Goal: Task Accomplishment & Management: Use online tool/utility

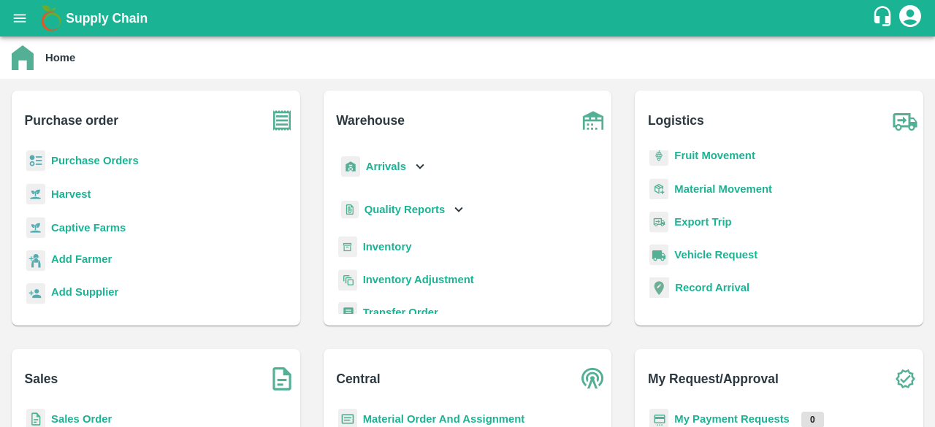
scroll to position [7, 0]
click at [85, 407] on b "Sales Order" at bounding box center [81, 419] width 61 height 12
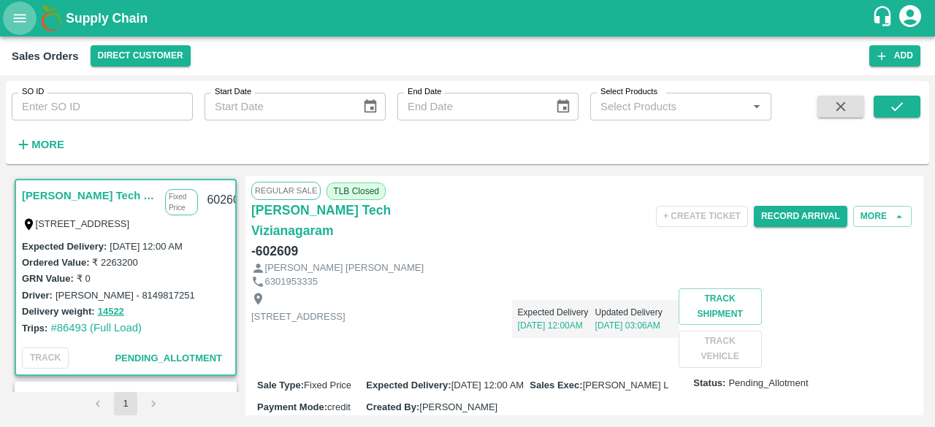
click at [19, 19] on icon "open drawer" at bounding box center [20, 18] width 16 height 16
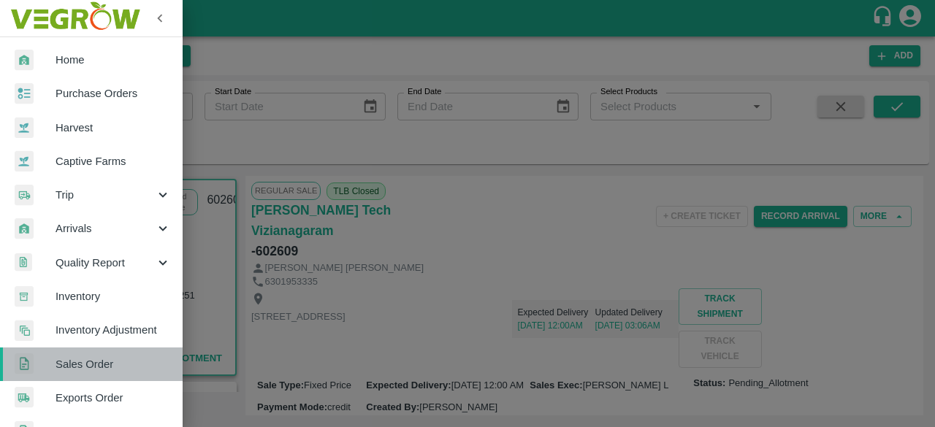
click at [98, 367] on span "Sales Order" at bounding box center [113, 364] width 115 height 16
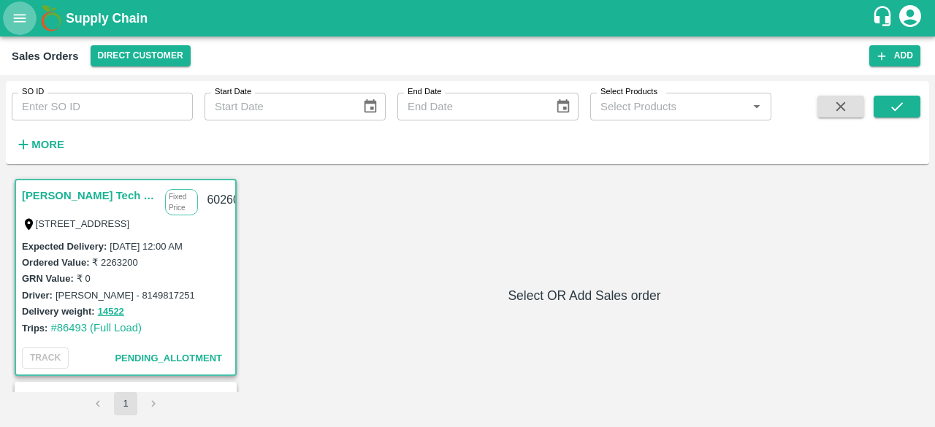
click at [19, 21] on icon "open drawer" at bounding box center [20, 18] width 12 height 8
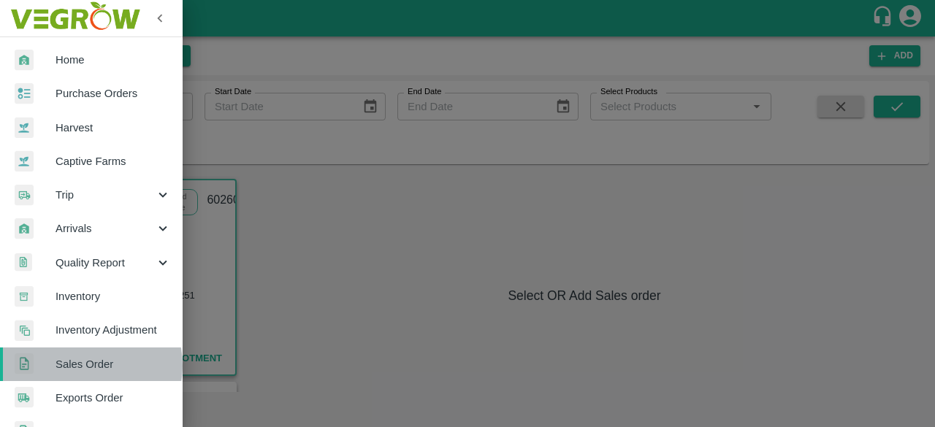
click at [83, 365] on span "Sales Order" at bounding box center [113, 364] width 115 height 16
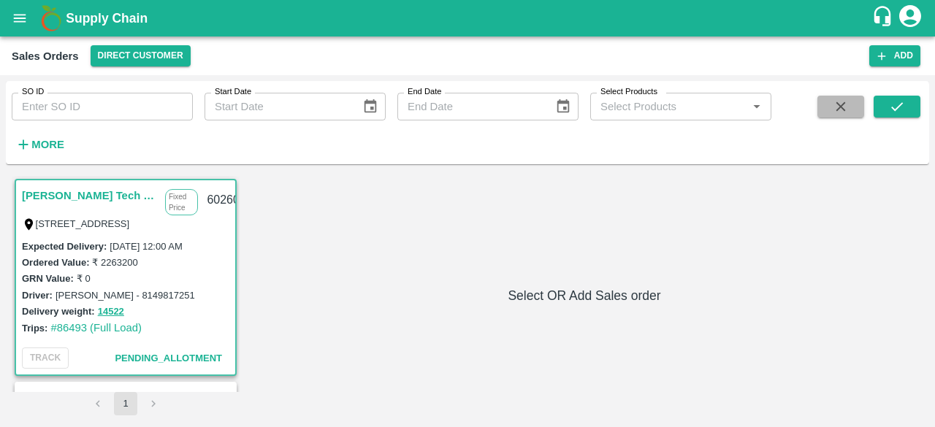
click at [756, 116] on button "button" at bounding box center [840, 107] width 47 height 22
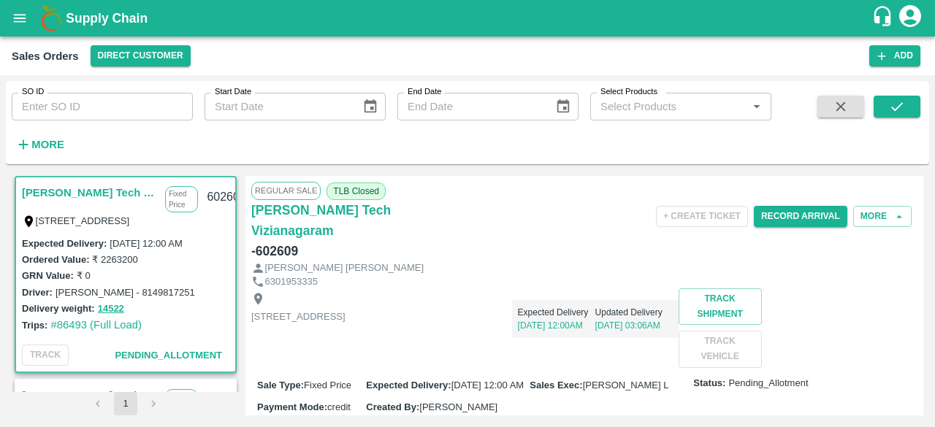
click at [240, 229] on div "Eesha Agro Tech Vizianagaram Fixed Price Flat no :601 ,, Kosala apartment Opp k…" at bounding box center [467, 296] width 911 height 240
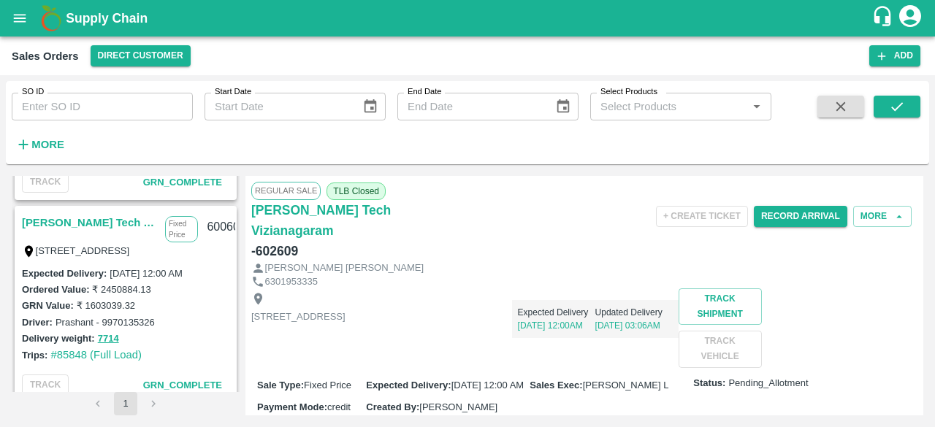
scroll to position [381, 0]
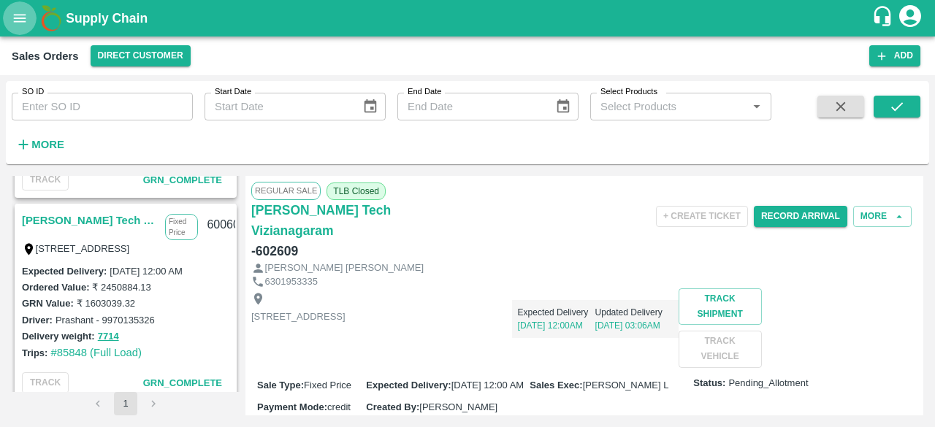
click at [15, 15] on icon "open drawer" at bounding box center [20, 18] width 12 height 8
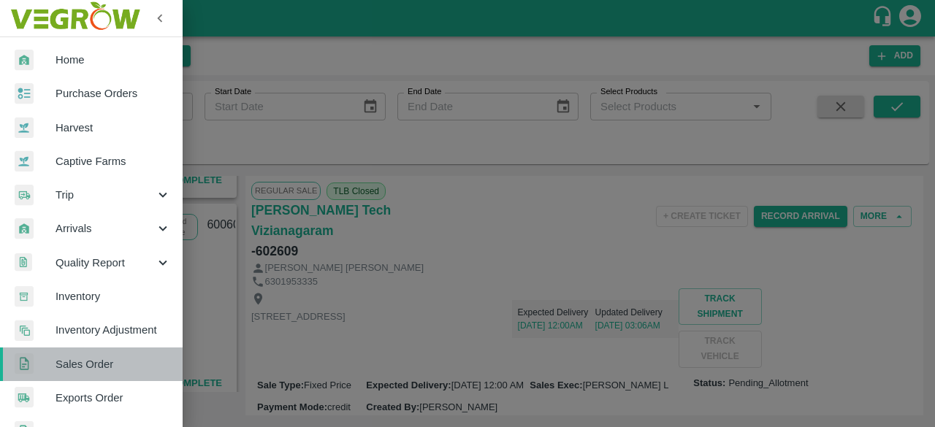
click at [110, 367] on span "Sales Order" at bounding box center [113, 364] width 115 height 16
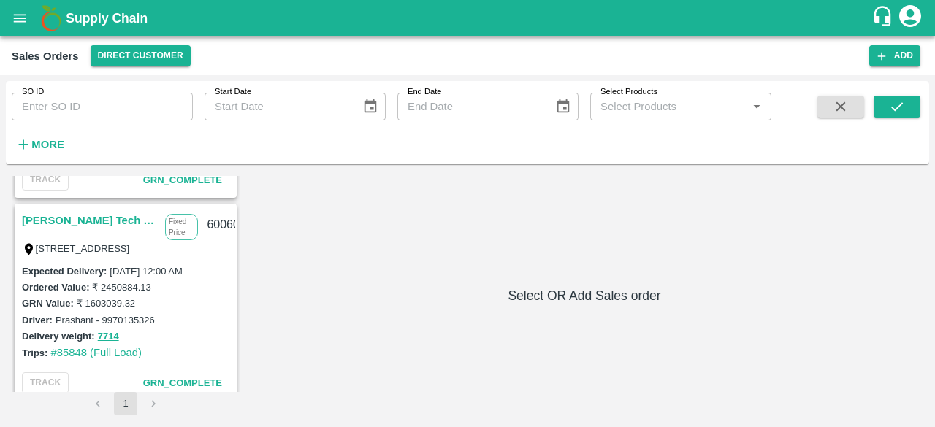
scroll to position [570, 0]
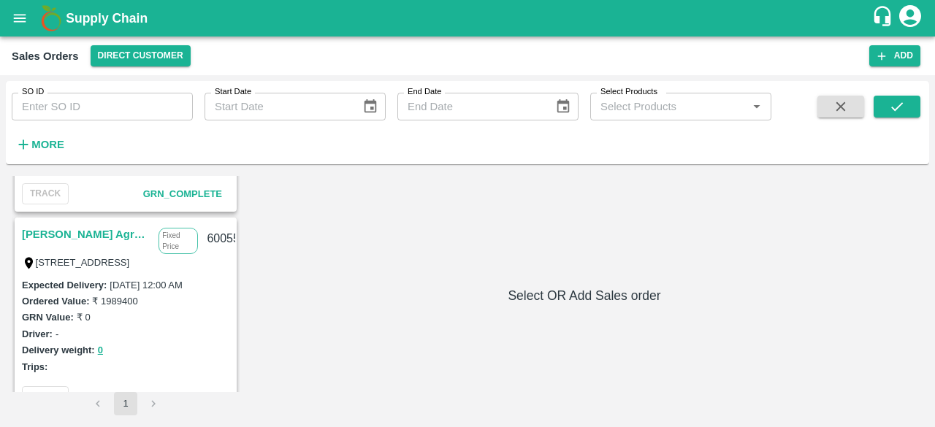
click at [233, 290] on div "Saradha Devi Agro Tech Fixed Price Flat no :601, Kosala apartment Opp krushi bh…" at bounding box center [126, 316] width 222 height 197
click at [234, 300] on div "Eesha Agro Tech Vizianagaram Fixed Price Flat no :601 ,, Kosala apartment Opp k…" at bounding box center [126, 284] width 228 height 216
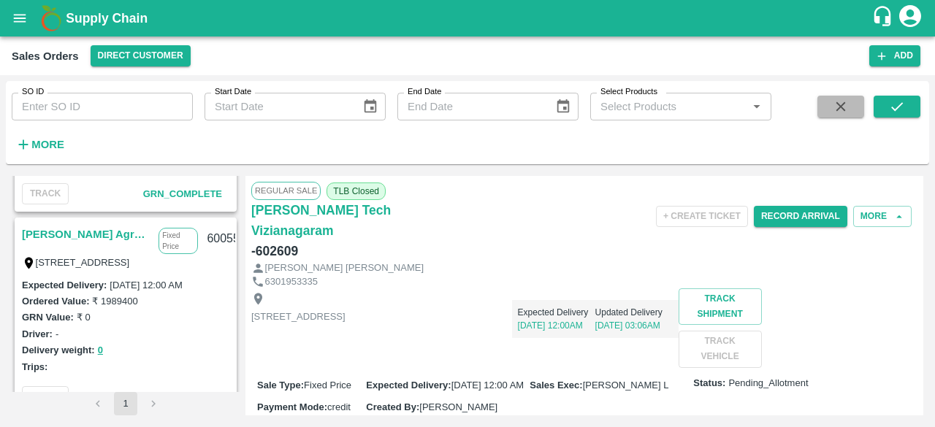
click at [756, 111] on icon "button" at bounding box center [841, 107] width 16 height 16
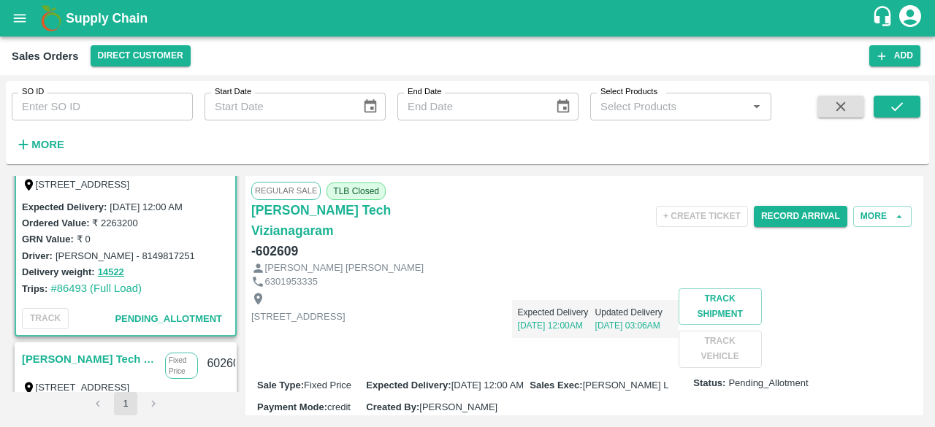
scroll to position [3, 0]
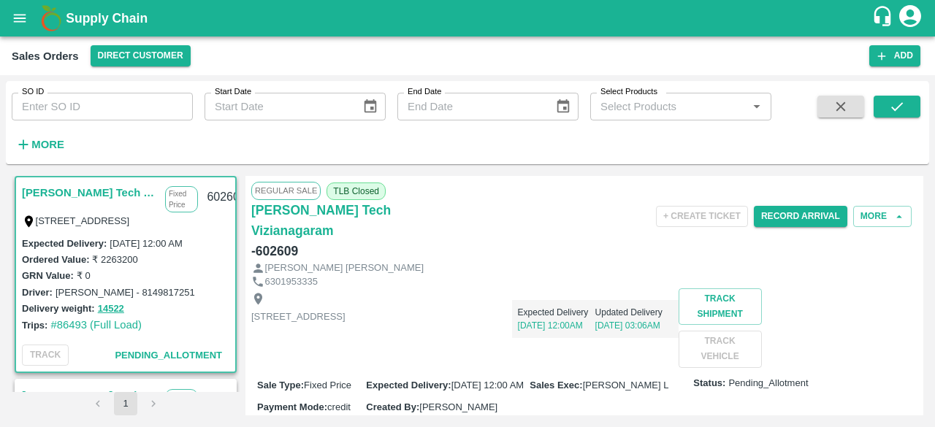
click at [756, 111] on icon "button" at bounding box center [841, 107] width 16 height 16
click at [26, 15] on icon "open drawer" at bounding box center [20, 18] width 16 height 16
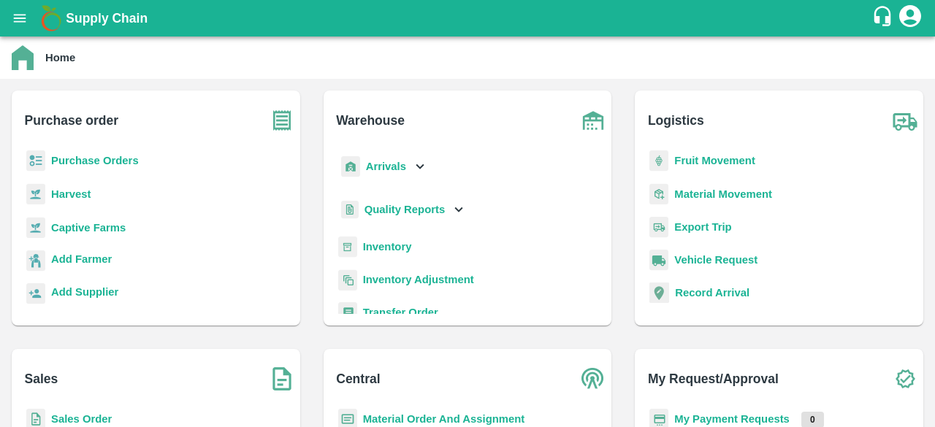
click at [912, 18] on icon "account of current user" at bounding box center [910, 16] width 22 height 22
click at [885, 44] on li "Vinod B V" at bounding box center [888, 52] width 72 height 25
click at [930, 315] on div at bounding box center [467, 213] width 935 height 427
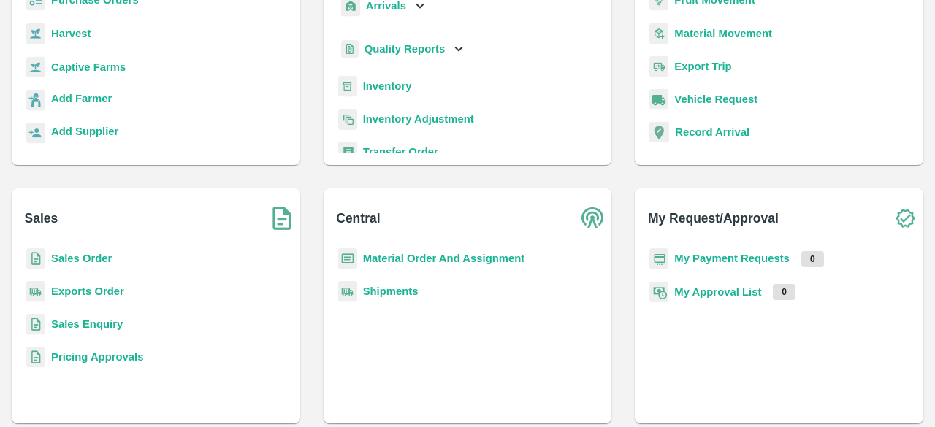
scroll to position [168, 0]
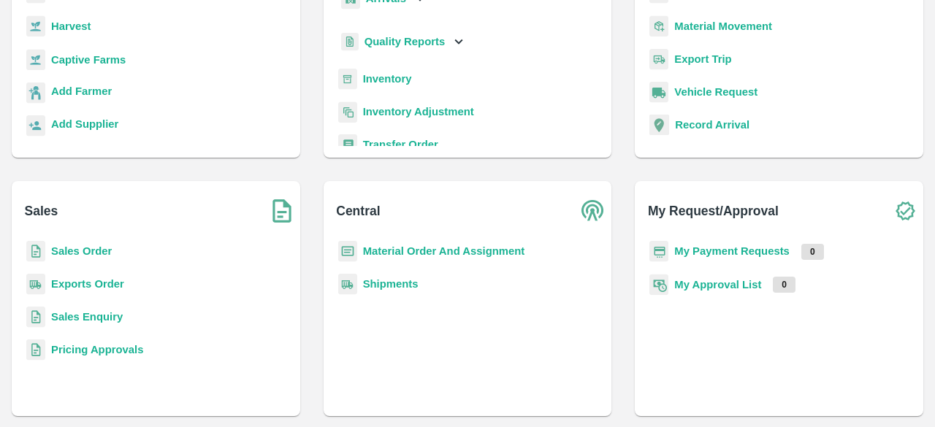
click at [104, 252] on b "Sales Order" at bounding box center [81, 251] width 61 height 12
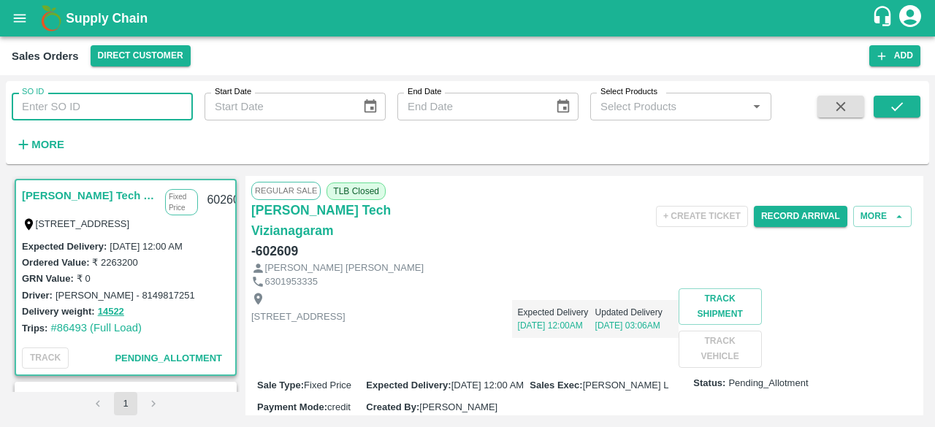
click at [156, 107] on input "SO ID" at bounding box center [102, 107] width 181 height 28
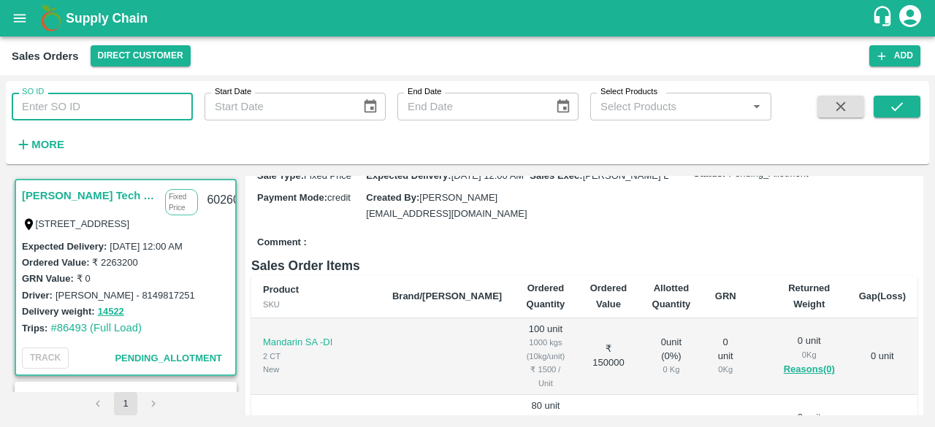
scroll to position [419, 0]
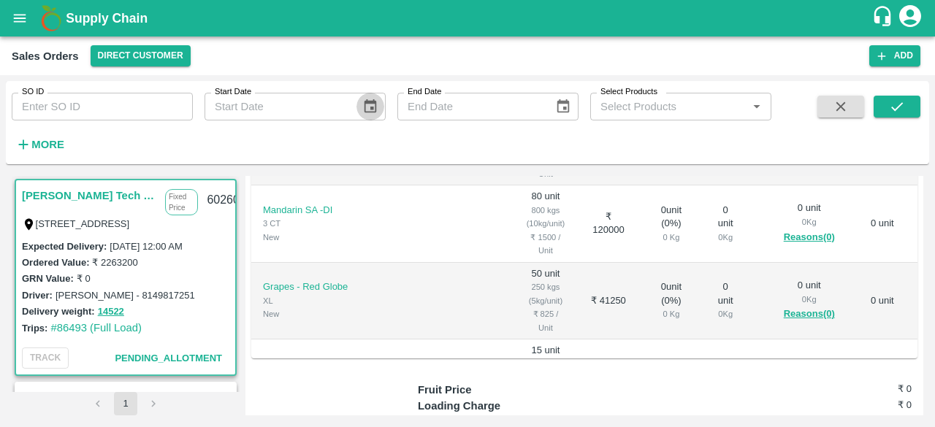
click at [371, 106] on icon "Choose date" at bounding box center [370, 107] width 16 height 16
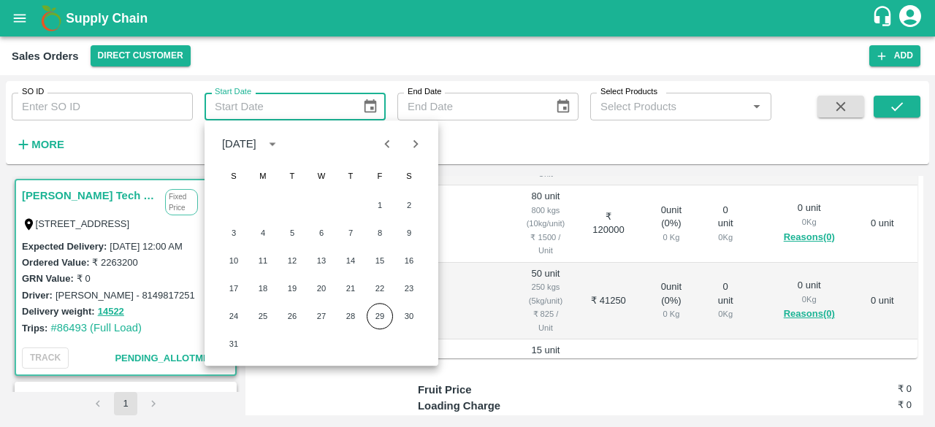
click at [750, 65] on div "Sales Orders Direct Customer" at bounding box center [440, 55] width 857 height 21
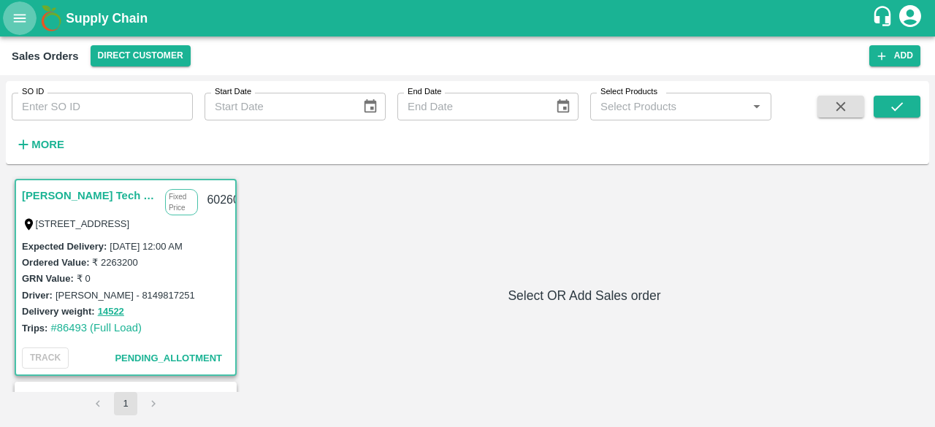
click at [23, 18] on icon "open drawer" at bounding box center [20, 18] width 12 height 8
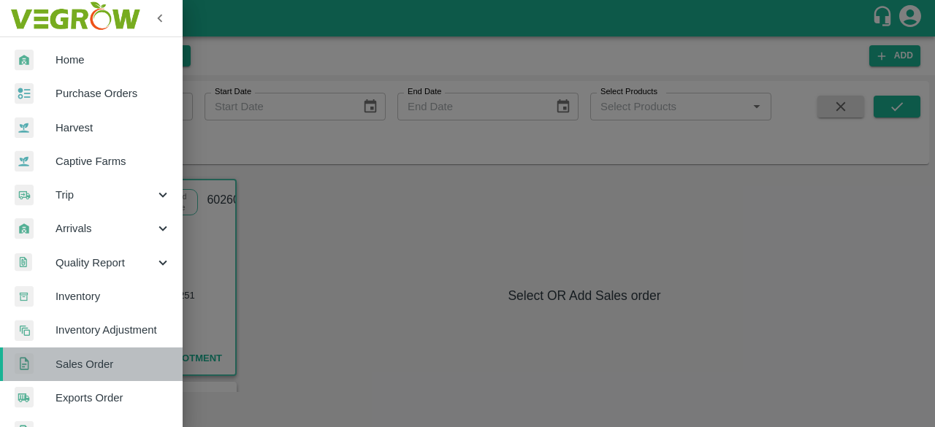
click at [105, 364] on span "Sales Order" at bounding box center [113, 364] width 115 height 16
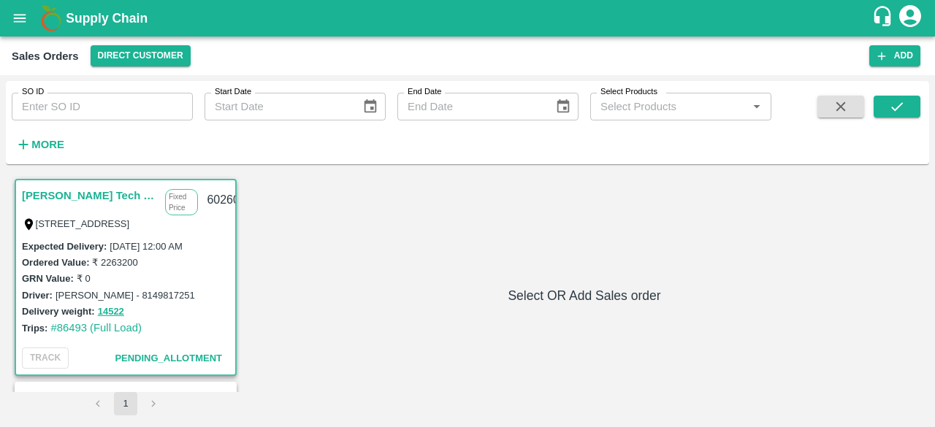
scroll to position [189, 0]
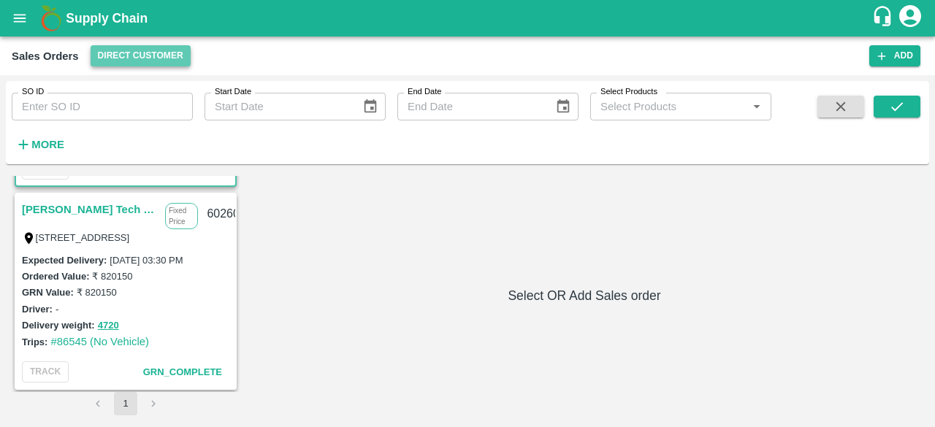
click at [175, 52] on button "Direct Customer" at bounding box center [141, 55] width 100 height 21
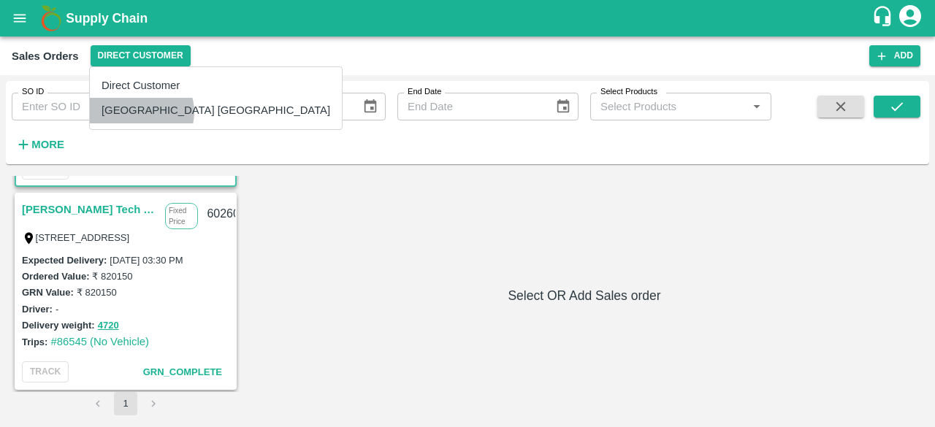
click at [140, 112] on li "[GEOGRAPHIC_DATA] [GEOGRAPHIC_DATA]" at bounding box center [216, 110] width 252 height 25
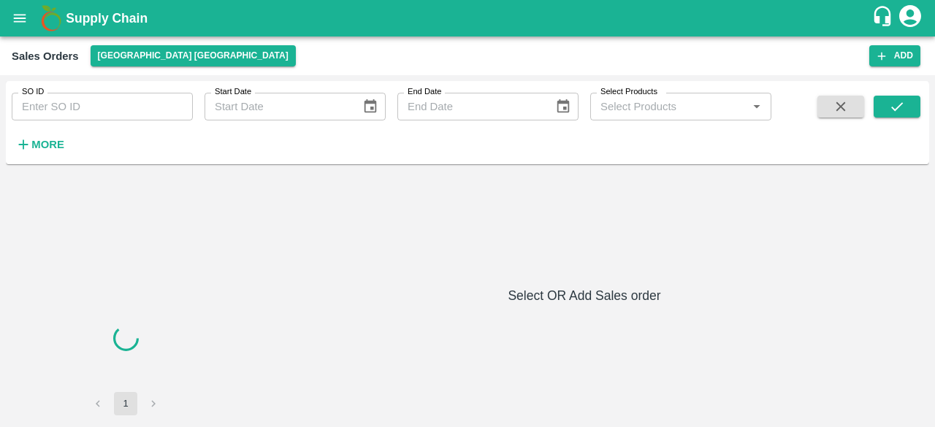
scroll to position [0, 0]
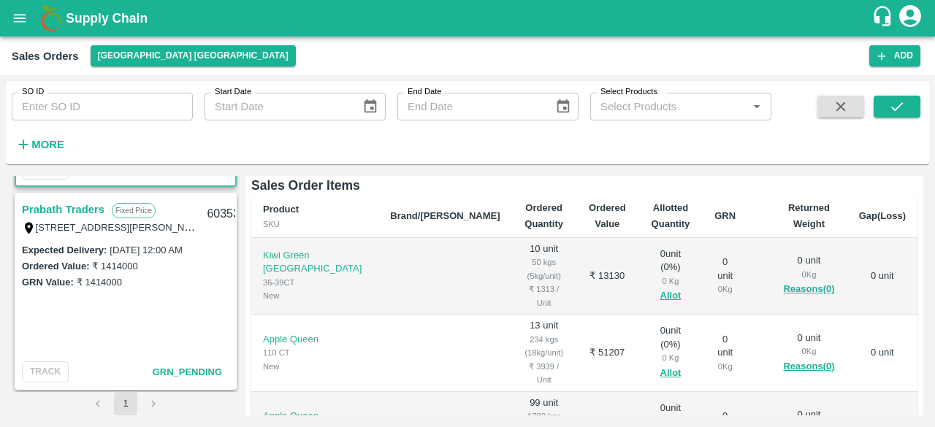
scroll to position [378, 0]
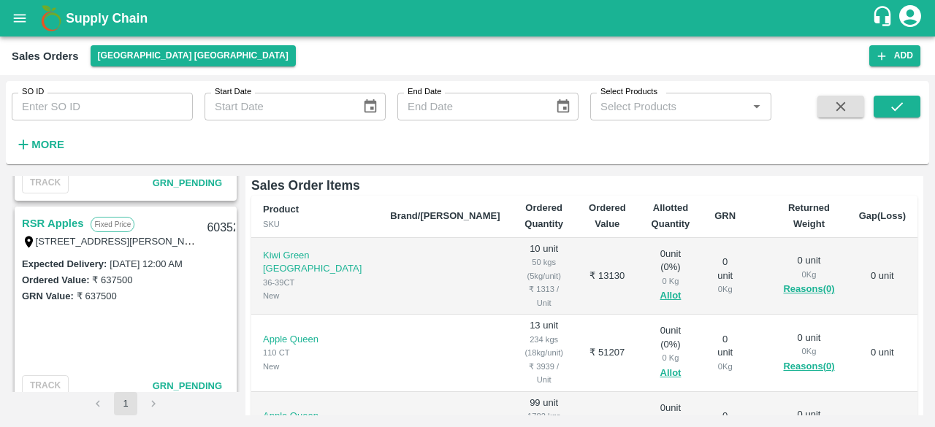
click at [235, 269] on div "Prabath Traders Fixed Price [STREET_ADDRESS][PERSON_NAME], Peddamberpet, Abdull…" at bounding box center [126, 284] width 228 height 216
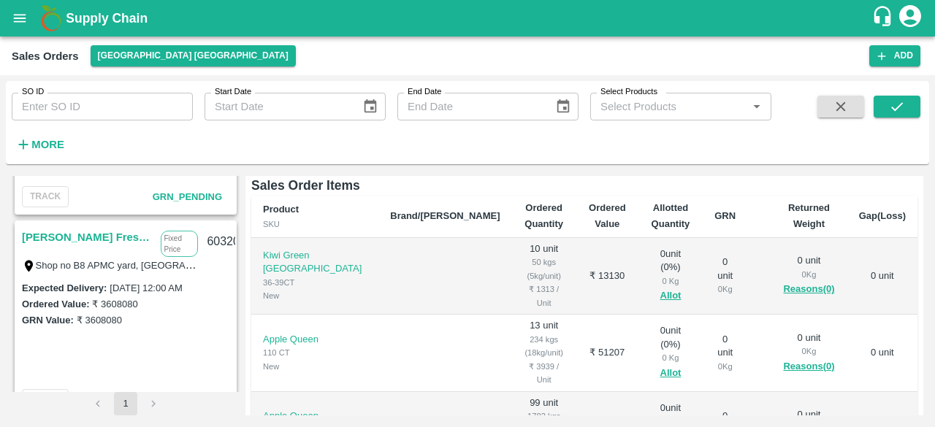
click at [236, 286] on div "Prabath Traders Fixed Price [STREET_ADDRESS][PERSON_NAME], Peddamberpet, Abdull…" at bounding box center [126, 284] width 228 height 216
click at [236, 269] on div "Prabath Traders Fixed Price [STREET_ADDRESS][PERSON_NAME], Peddamberpet, Abdull…" at bounding box center [126, 284] width 228 height 216
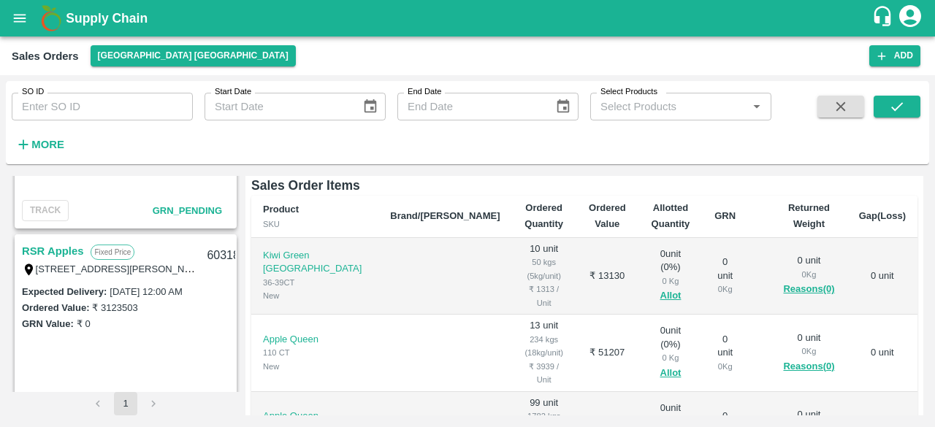
click at [235, 292] on div "Prabath Traders Fixed Price [STREET_ADDRESS][PERSON_NAME], Peddamberpet, Abdull…" at bounding box center [126, 284] width 228 height 216
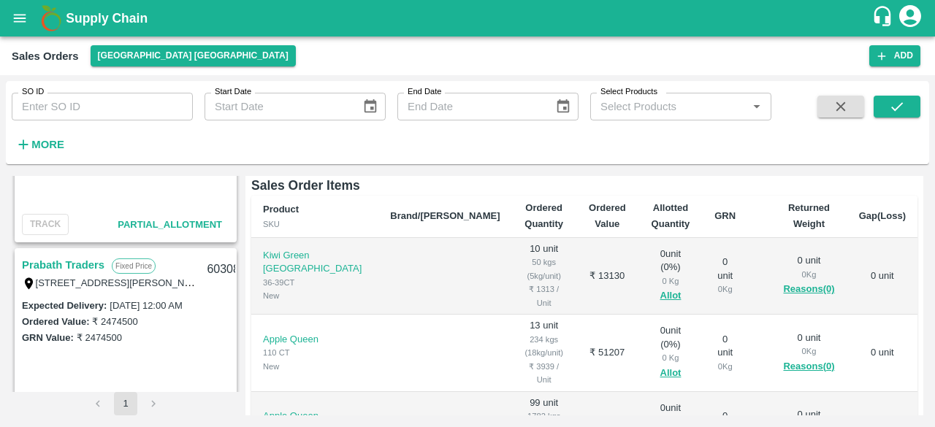
scroll to position [1135, 0]
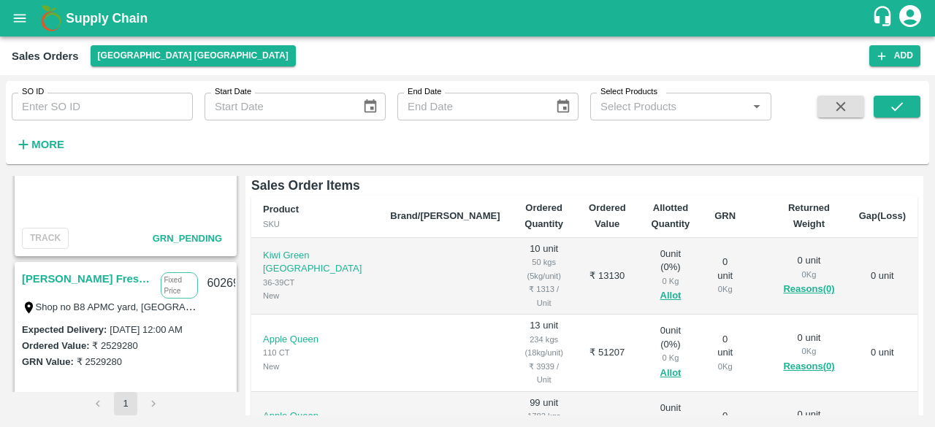
click at [202, 236] on span "GRN_Pending" at bounding box center [187, 238] width 69 height 11
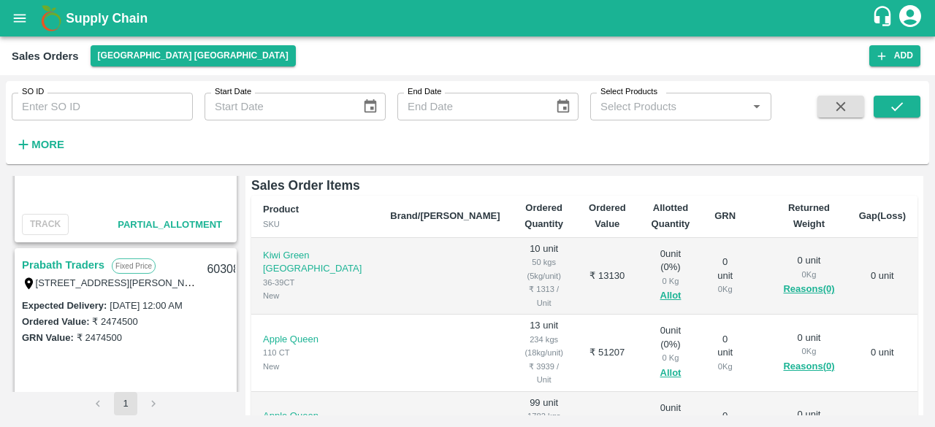
click at [67, 264] on link "Prabath Traders" at bounding box center [63, 265] width 83 height 19
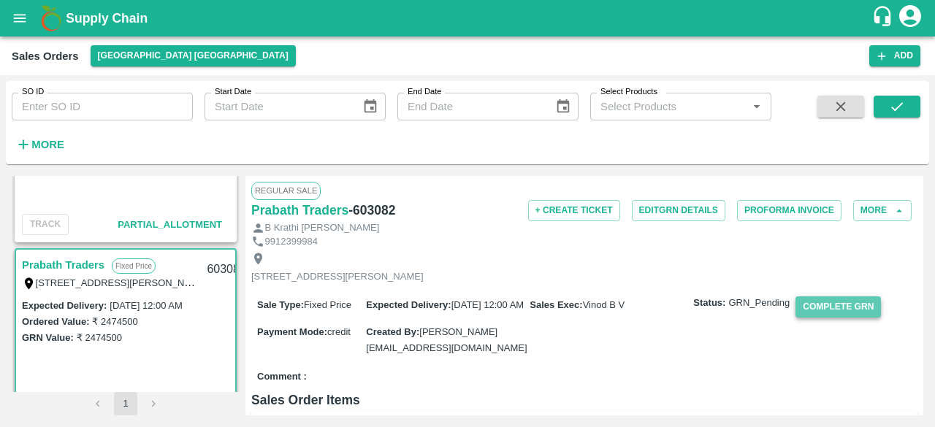
click at [822, 318] on button "Complete GRN" at bounding box center [837, 307] width 85 height 21
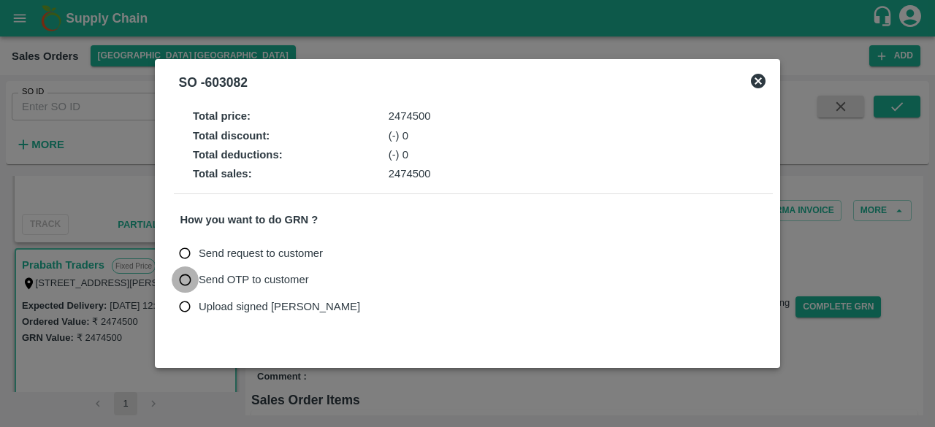
click at [188, 281] on input "Send OTP to customer" at bounding box center [185, 280] width 27 height 27
radio input "true"
click at [351, 279] on button "Send OTP" at bounding box center [351, 279] width 60 height 21
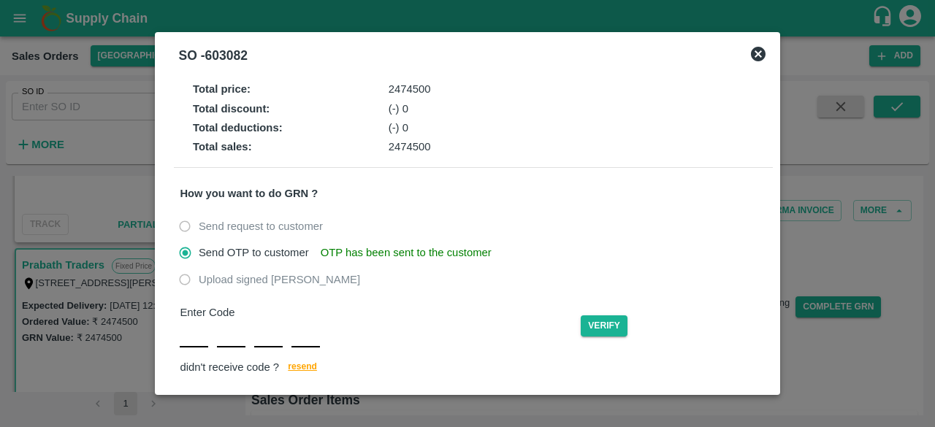
click at [195, 335] on div "Enter Code Verify didn't receive code ? [GEOGRAPHIC_DATA]" at bounding box center [473, 341] width 586 height 72
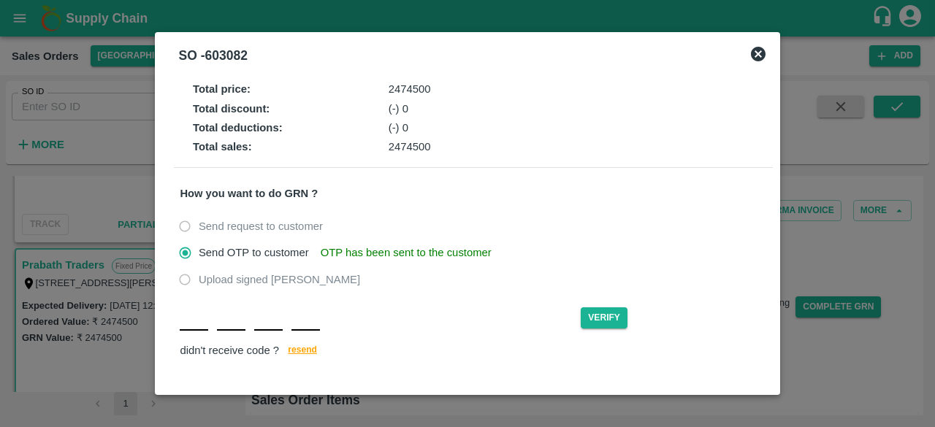
type input "U"
type input "R"
type input "D"
type input "W"
click at [609, 319] on button "Verify" at bounding box center [604, 317] width 47 height 21
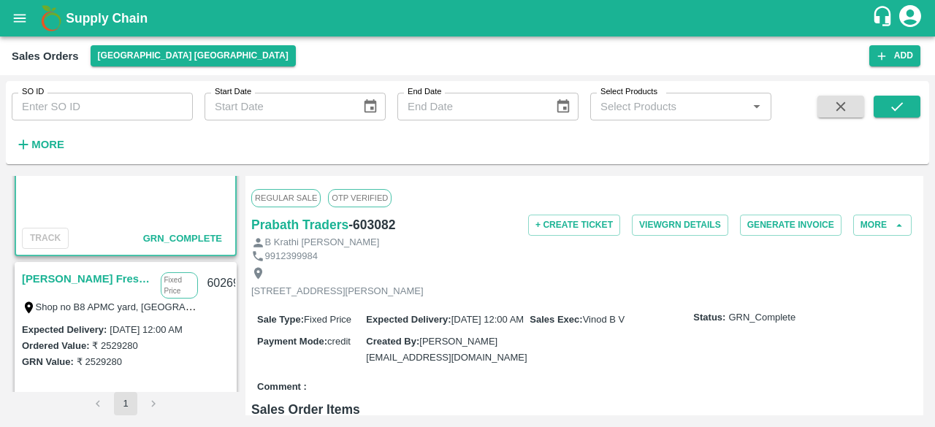
scroll to position [946, 0]
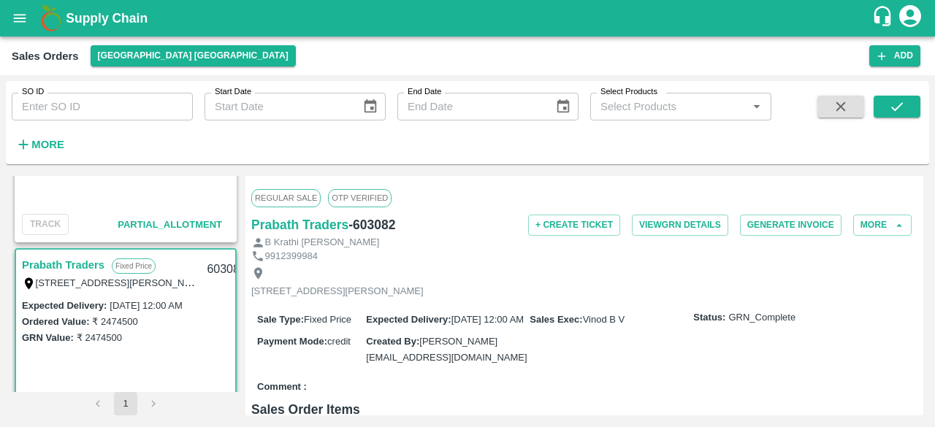
click at [236, 264] on div "Prabath Traders Fixed Price [STREET_ADDRESS][PERSON_NAME], Peddamberpet, Abdull…" at bounding box center [126, 284] width 228 height 216
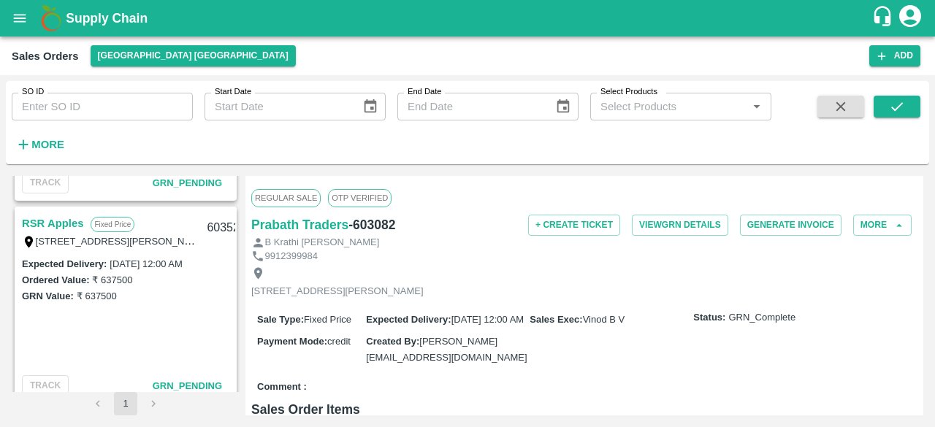
scroll to position [189, 0]
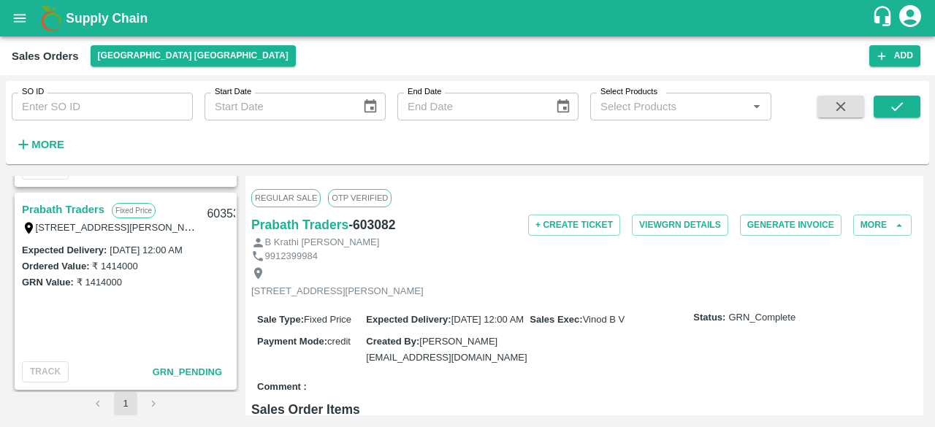
click at [71, 208] on link "Prabath Traders" at bounding box center [63, 209] width 83 height 19
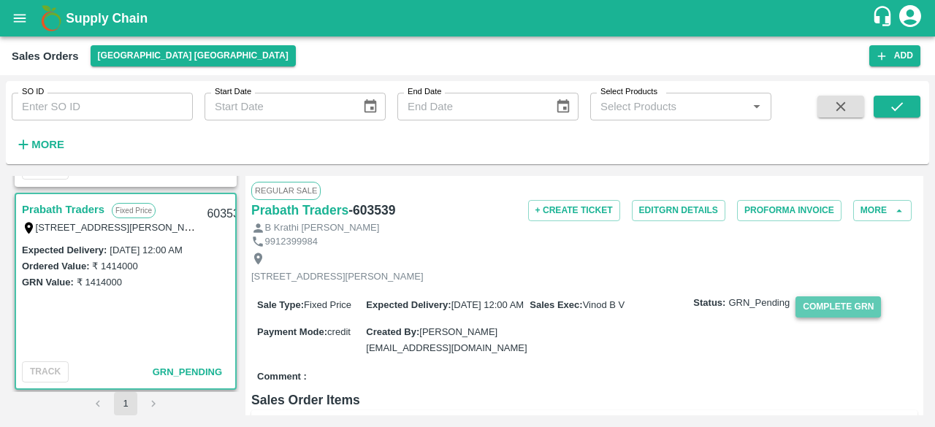
click at [857, 318] on button "Complete GRN" at bounding box center [837, 307] width 85 height 21
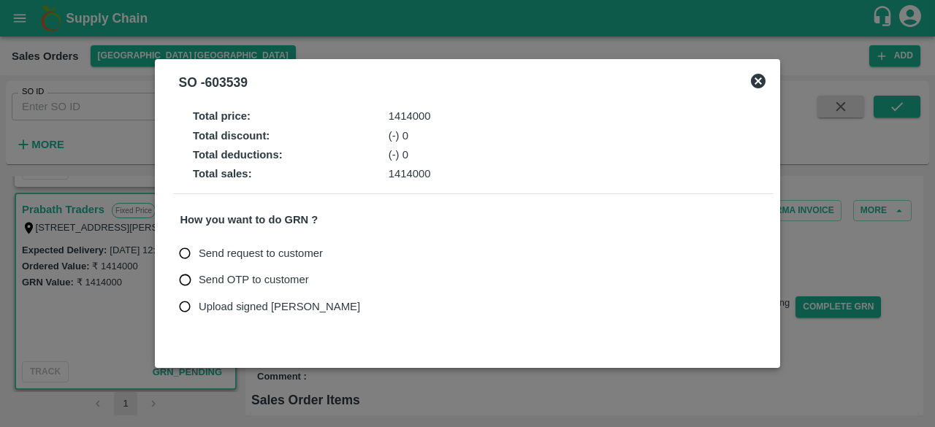
click at [187, 280] on input "Send OTP to customer" at bounding box center [185, 280] width 27 height 27
radio input "true"
click at [353, 277] on button "Send OTP" at bounding box center [351, 279] width 60 height 21
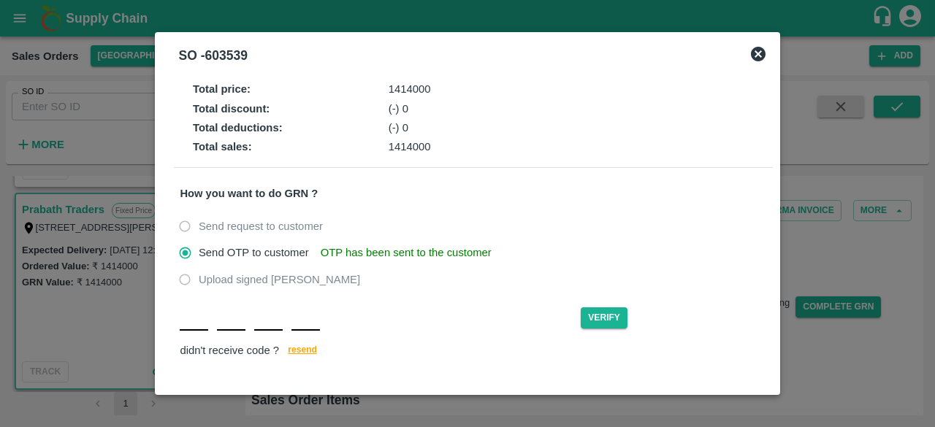
click at [199, 334] on div "Verify didn't receive code ? [GEOGRAPHIC_DATA]" at bounding box center [473, 333] width 586 height 56
type input "O"
type input "Z"
type input "M"
type input "B"
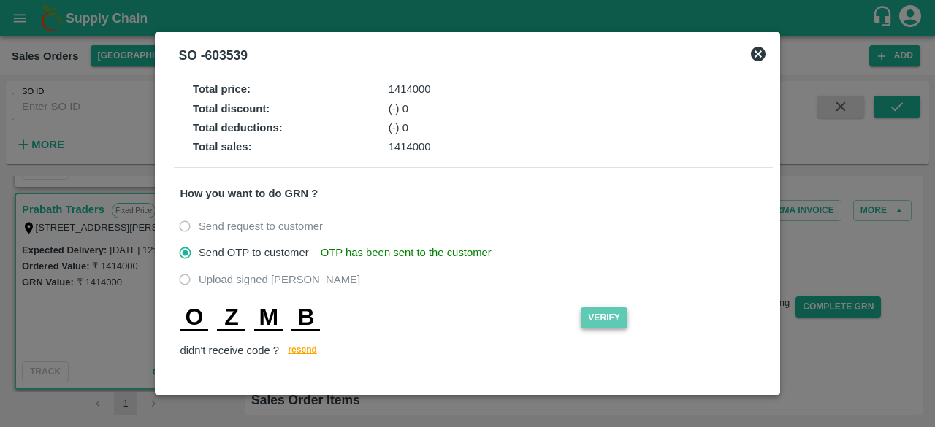
click at [596, 309] on button "Verify" at bounding box center [604, 317] width 47 height 21
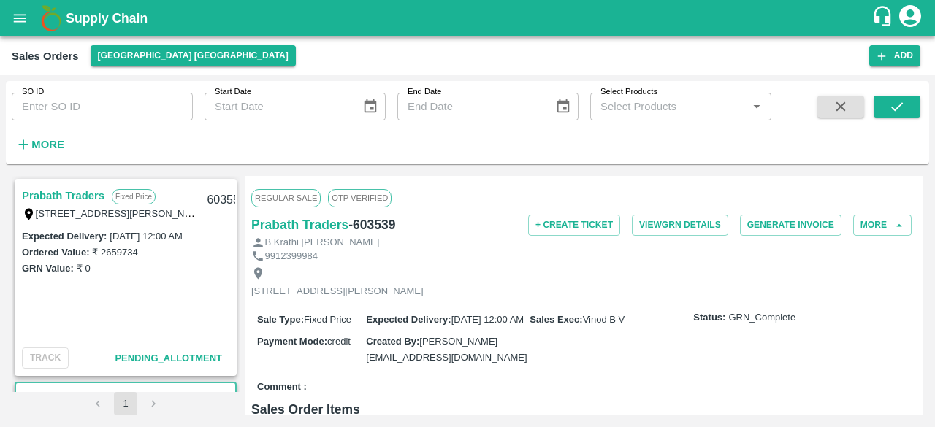
click at [85, 194] on link "Prabath Traders" at bounding box center [63, 195] width 83 height 19
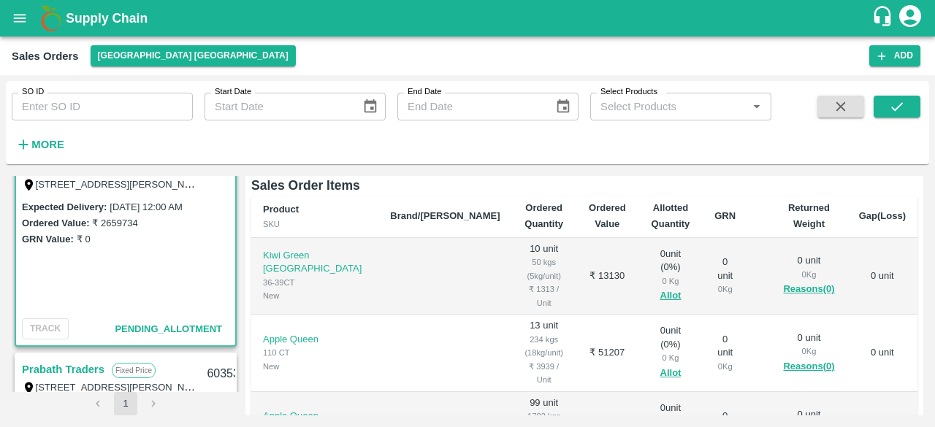
scroll to position [419, 0]
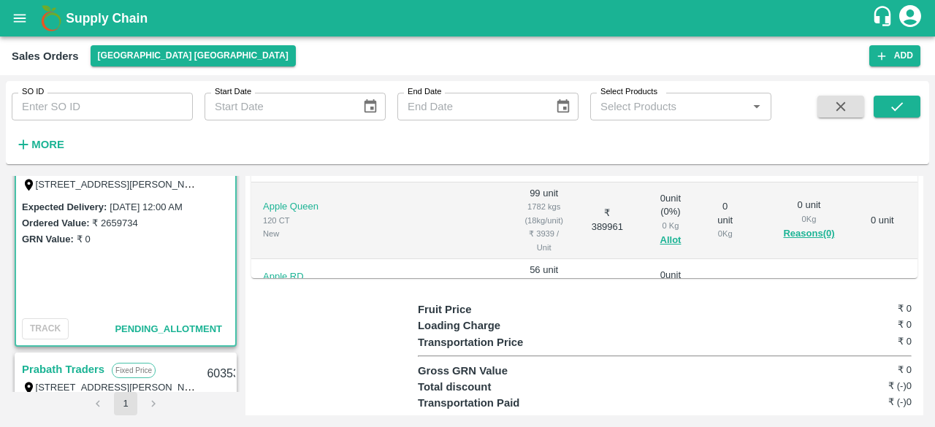
click at [919, 235] on div "Regular Sale TLB Approved Prabath Traders - 603555 + Create Ticket More B Krath…" at bounding box center [584, 296] width 678 height 240
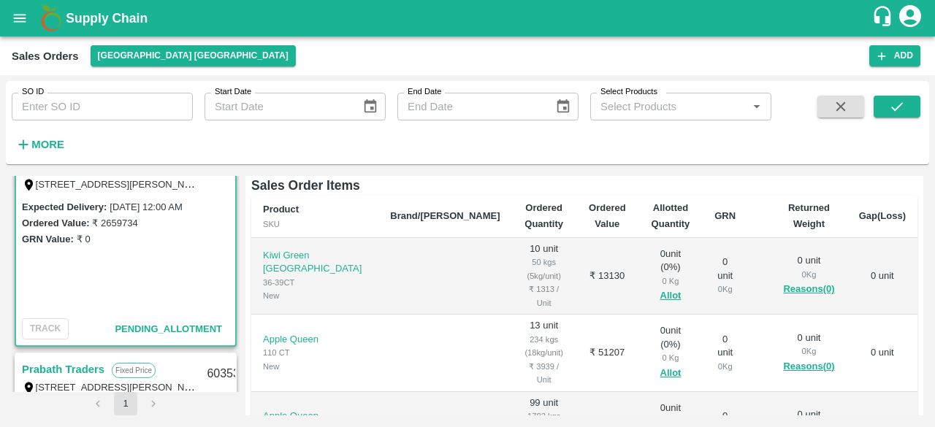
scroll to position [0, 0]
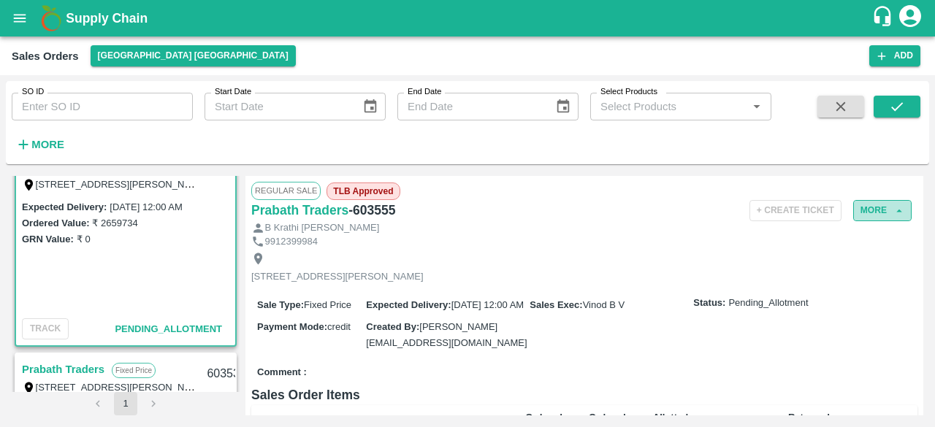
click at [876, 207] on button "More" at bounding box center [882, 210] width 58 height 21
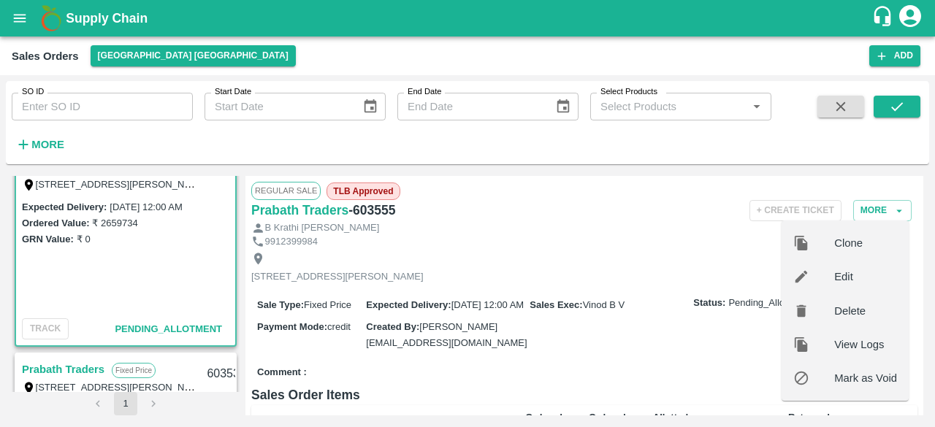
click at [705, 249] on div "[STREET_ADDRESS][PERSON_NAME]" at bounding box center [584, 267] width 666 height 39
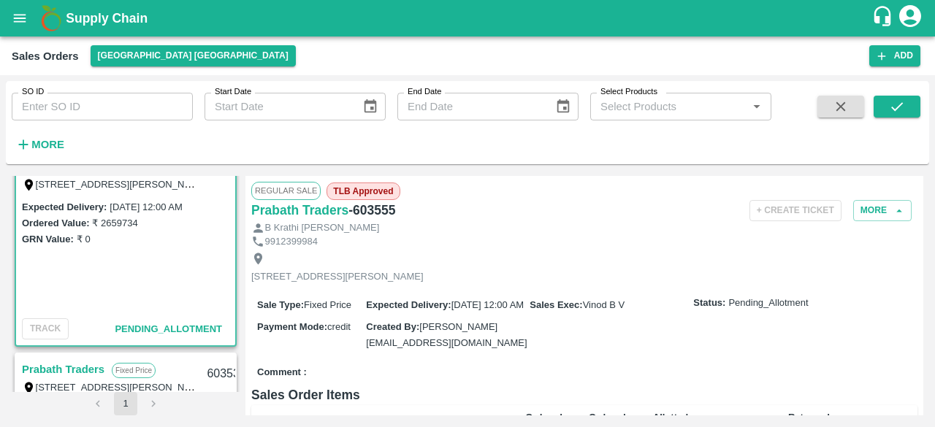
click at [121, 328] on span "Pending_Allotment" at bounding box center [168, 329] width 107 height 11
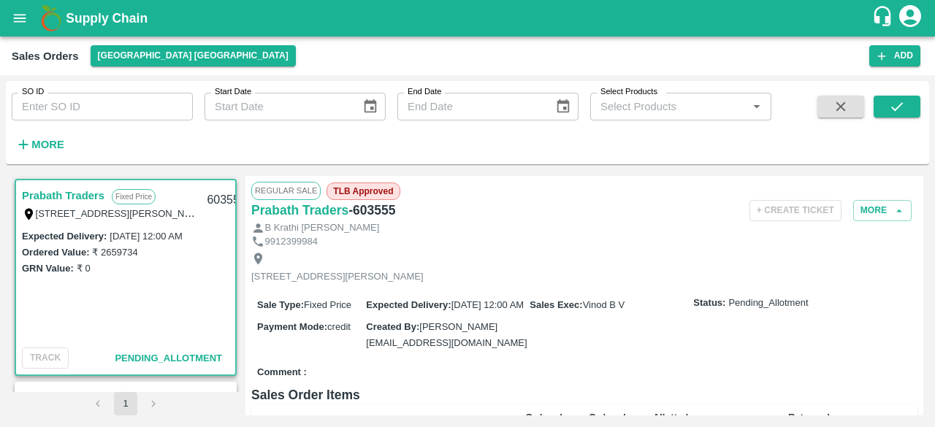
click at [63, 194] on link "Prabath Traders" at bounding box center [63, 195] width 83 height 19
click at [77, 193] on link "Prabath Traders" at bounding box center [63, 195] width 83 height 19
click at [68, 194] on link "Prabath Traders" at bounding box center [63, 195] width 83 height 19
click at [240, 207] on div "Prabath Traders Fixed Price [STREET_ADDRESS][PERSON_NAME], Peddamberpet, Abdull…" at bounding box center [467, 296] width 911 height 240
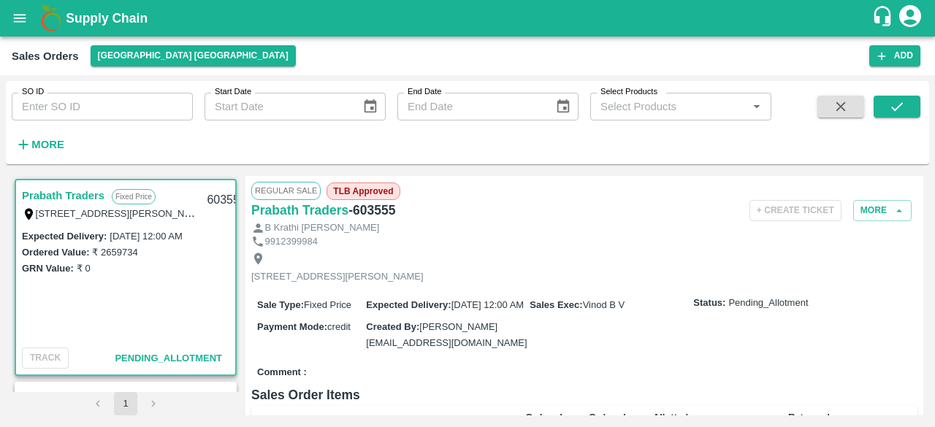
click at [294, 192] on span "Regular Sale" at bounding box center [285, 191] width 69 height 18
click at [240, 207] on div "Prabath Traders Fixed Price [STREET_ADDRESS][PERSON_NAME], Peddamberpet, Abdull…" at bounding box center [467, 296] width 911 height 240
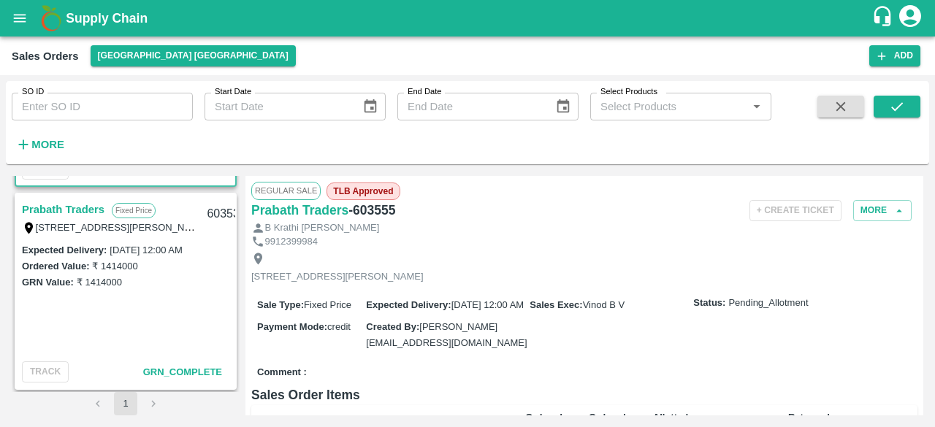
click at [171, 364] on div "GRN_Complete" at bounding box center [186, 373] width 86 height 18
click at [172, 376] on span "GRN_Complete" at bounding box center [182, 372] width 79 height 11
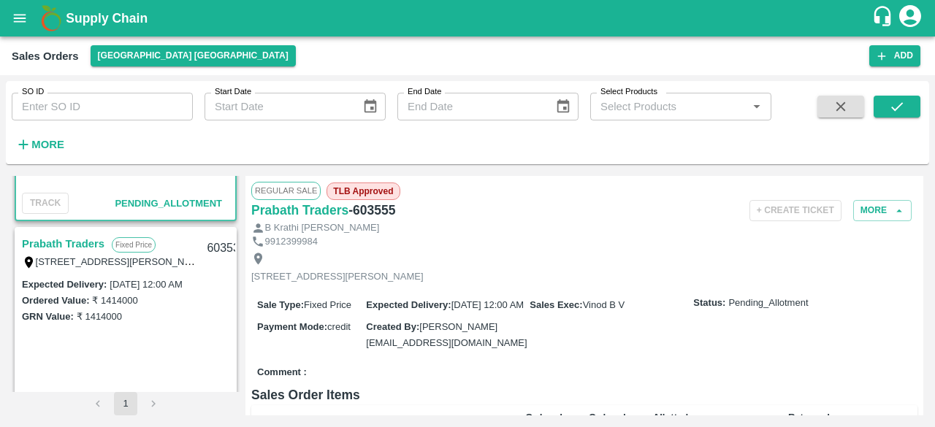
scroll to position [0, 0]
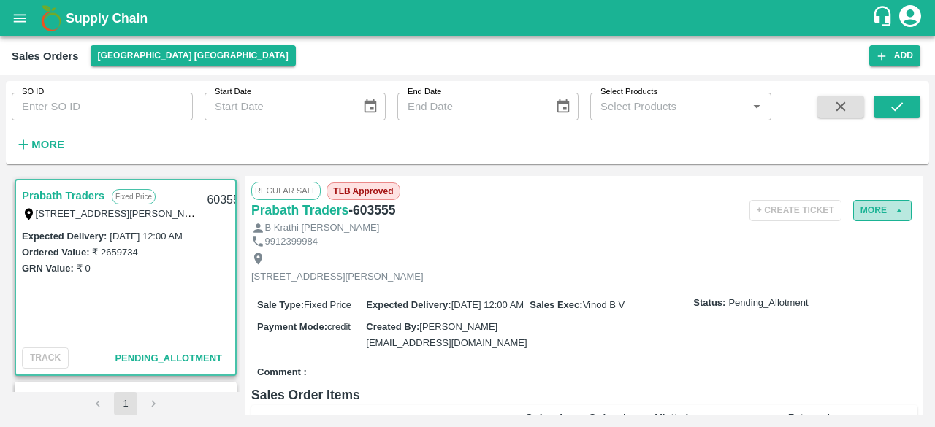
click at [898, 207] on icon "button" at bounding box center [898, 210] width 13 height 13
click at [132, 362] on span "Pending_Allotment" at bounding box center [168, 358] width 107 height 11
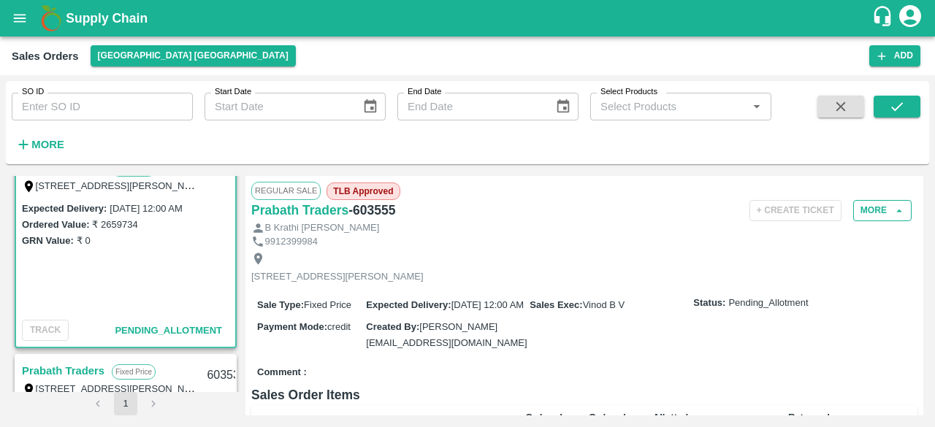
scroll to position [29, 0]
click at [919, 263] on div "Regular Sale TLB Approved Prabath Traders - 603555 + Create Ticket More B Krath…" at bounding box center [584, 296] width 678 height 240
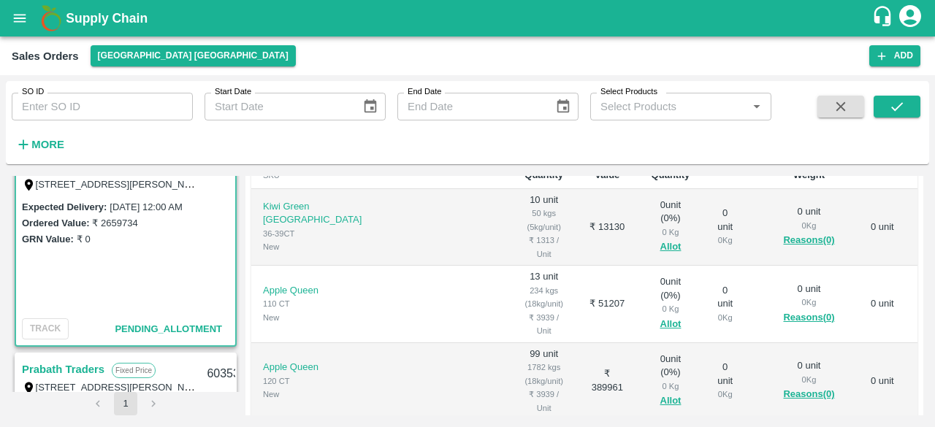
scroll to position [243, 0]
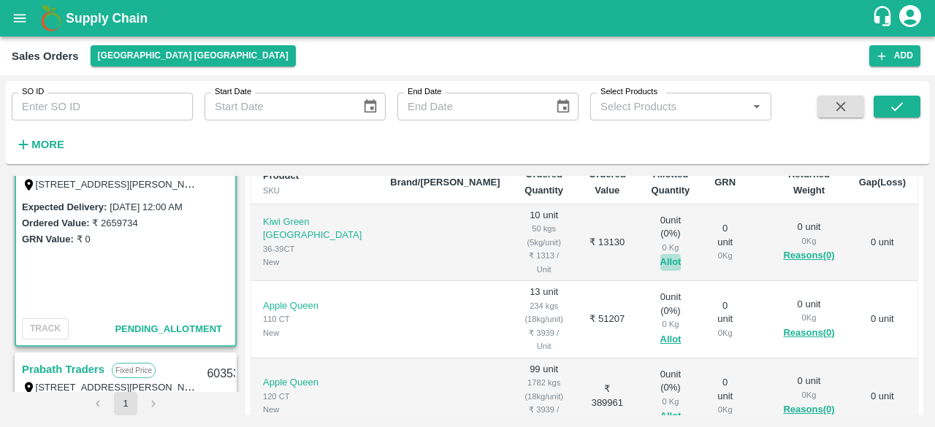
click at [660, 271] on button "Allot" at bounding box center [670, 262] width 21 height 17
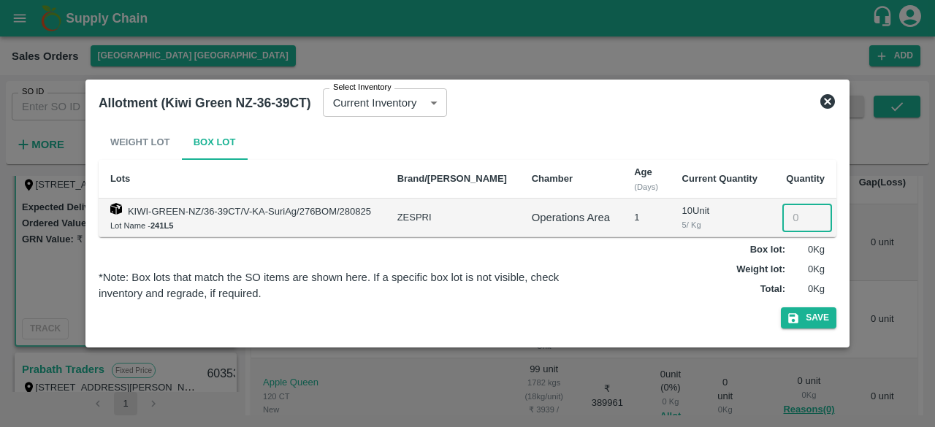
click at [794, 214] on input "number" at bounding box center [807, 218] width 50 height 28
type input "5"
click at [821, 313] on button "Save" at bounding box center [809, 317] width 56 height 21
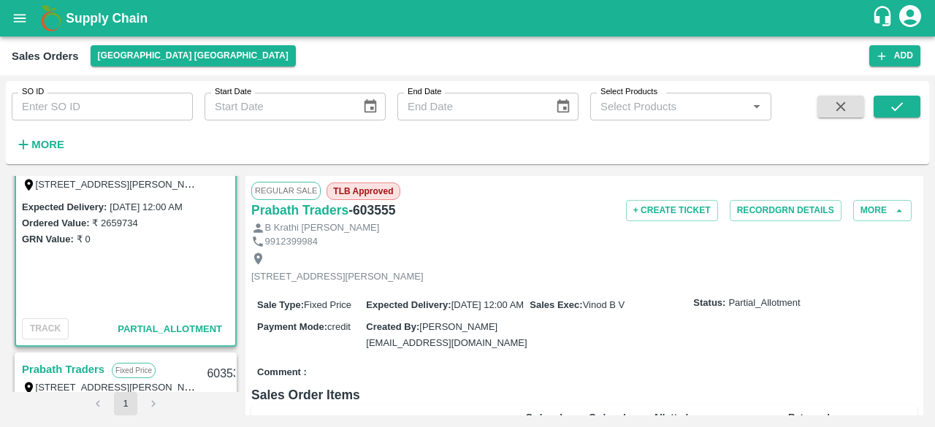
click at [548, 340] on div "Sale Type : Fixed Price Expected Delivery : [DATE] 12:00 AM Sales Exec : Vinod …" at bounding box center [584, 324] width 666 height 72
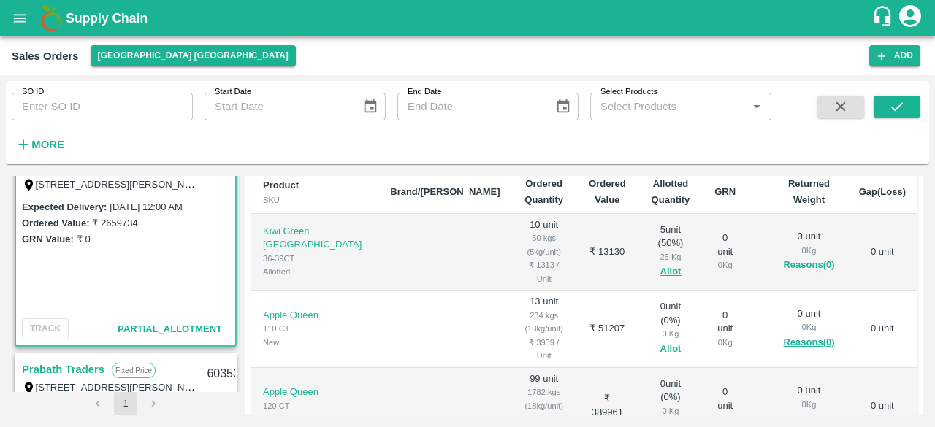
scroll to position [263, 0]
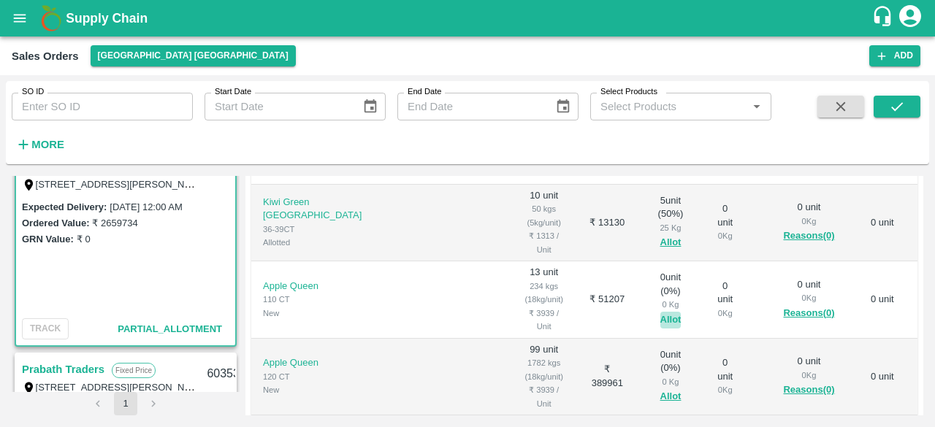
click at [660, 312] on button "Allot" at bounding box center [670, 320] width 21 height 17
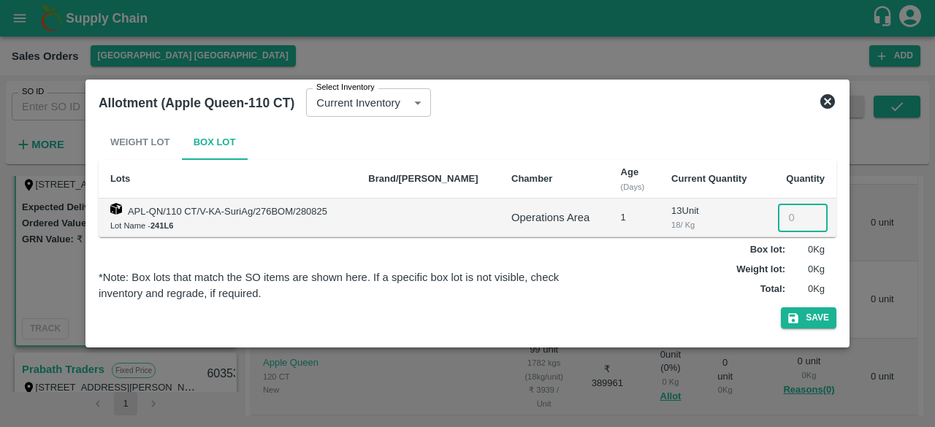
click at [792, 215] on input "number" at bounding box center [803, 218] width 50 height 28
type input "18"
click at [804, 313] on button "Save" at bounding box center [809, 317] width 56 height 21
click at [805, 317] on button "Save" at bounding box center [809, 317] width 56 height 21
click at [830, 104] on icon at bounding box center [828, 102] width 18 height 18
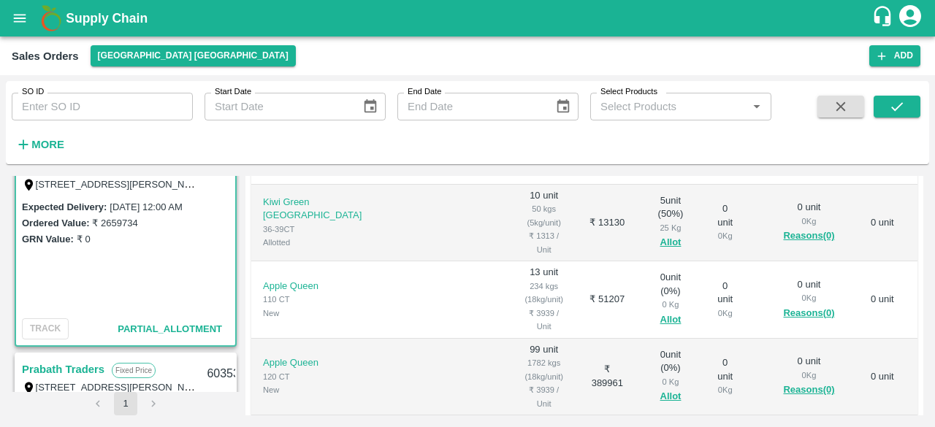
click at [782, 220] on div "0 unit 0 Kg Reasons(0)" at bounding box center [808, 223] width 53 height 44
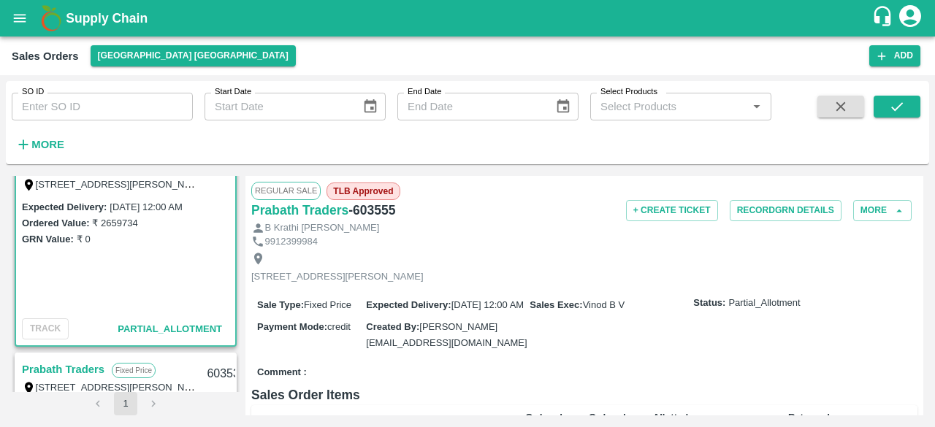
scroll to position [146, 0]
click at [919, 261] on div "Regular Sale TLB Approved Prabath Traders - 603555 + Create Ticket Record GRN D…" at bounding box center [584, 296] width 678 height 240
